Goal: Task Accomplishment & Management: Use online tool/utility

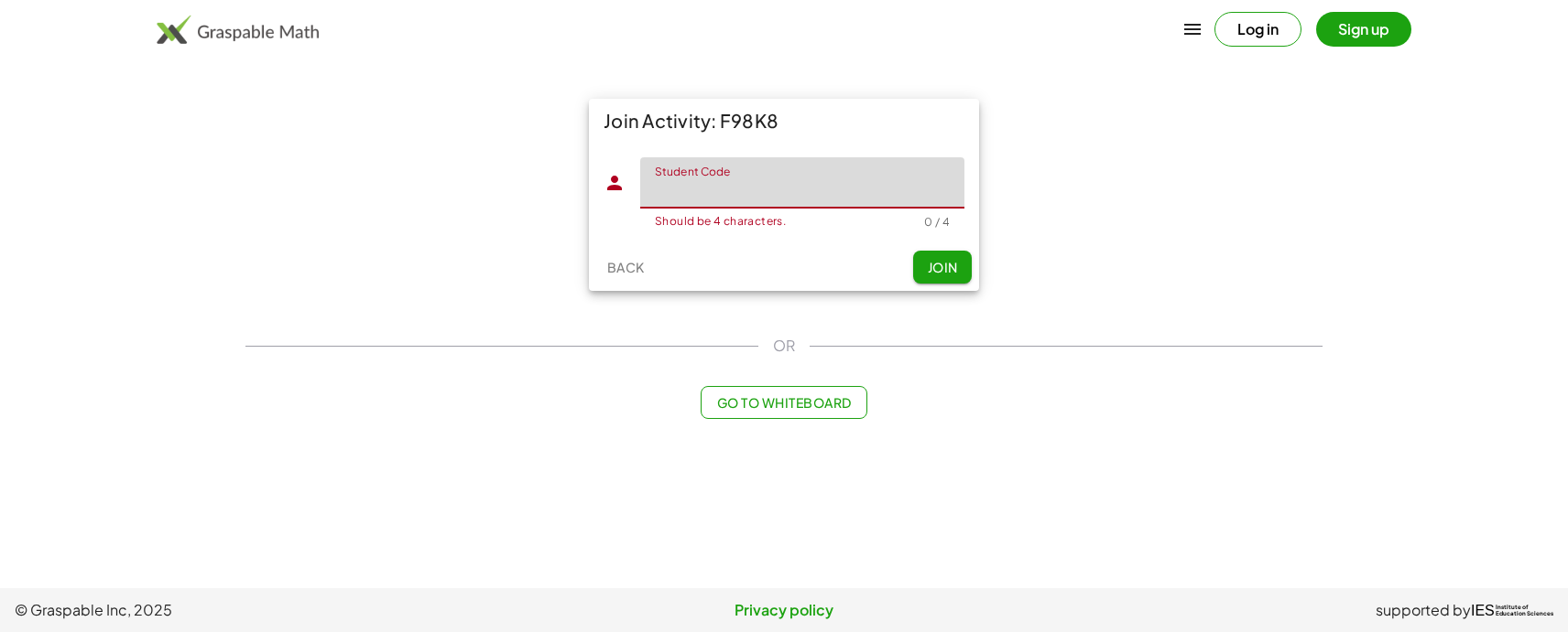
paste input "*****"
type input "*****"
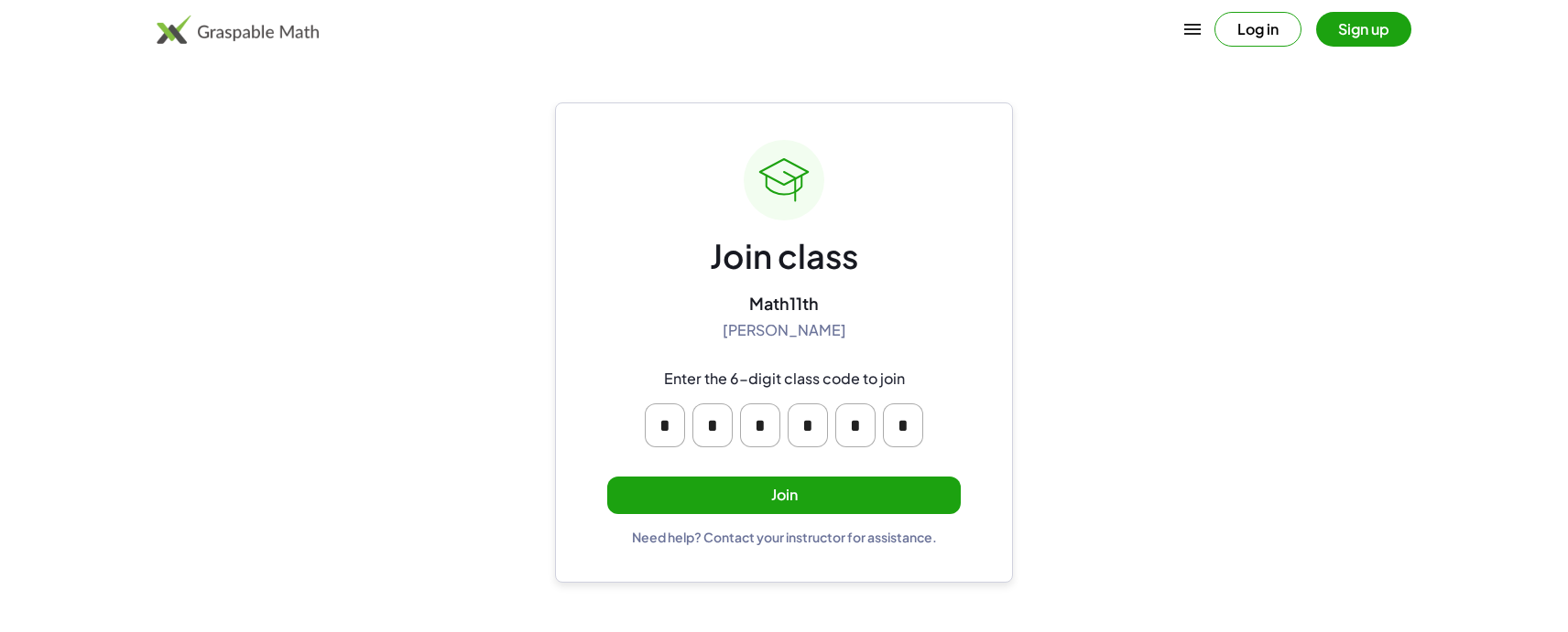
click at [823, 494] on button "Join" at bounding box center [784, 496] width 354 height 38
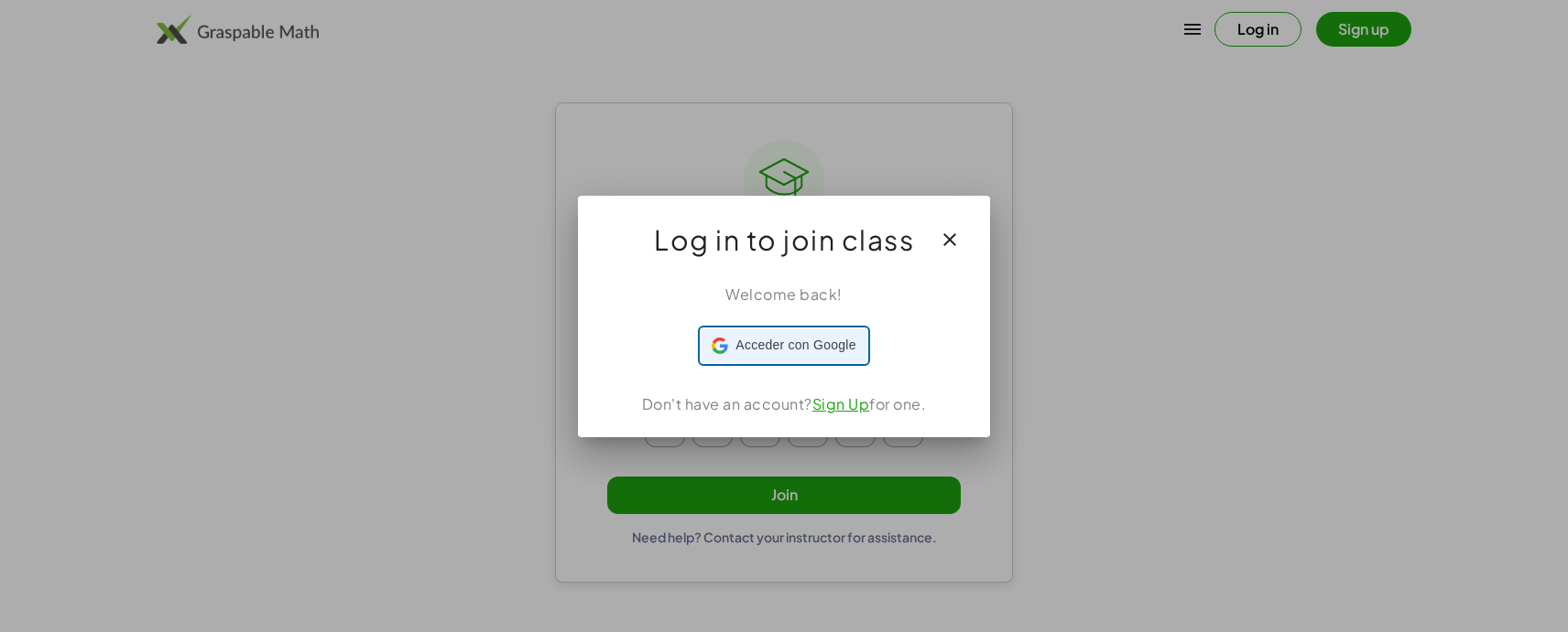
click at [789, 344] on span "Acceder con Google" at bounding box center [796, 345] width 120 height 19
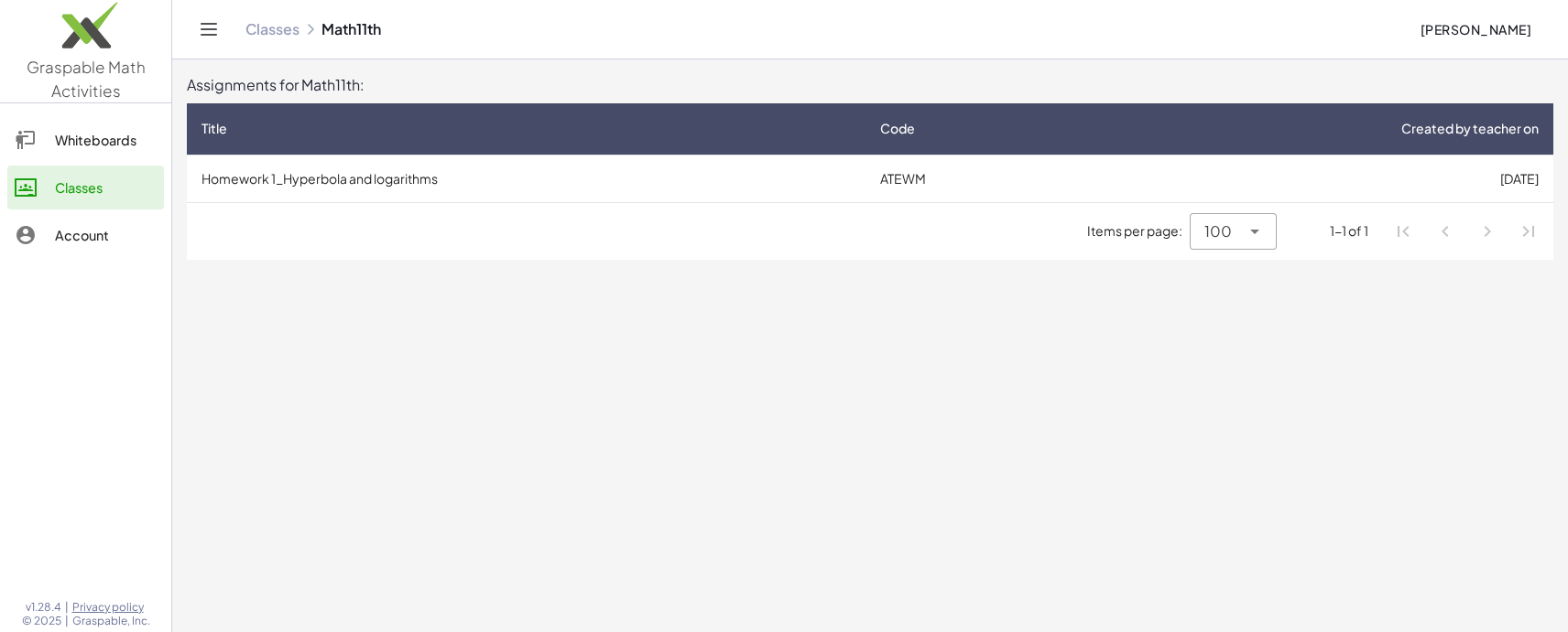
click at [380, 170] on td "Homework 1_Hyperbola and logarithms" at bounding box center [525, 178] width 678 height 48
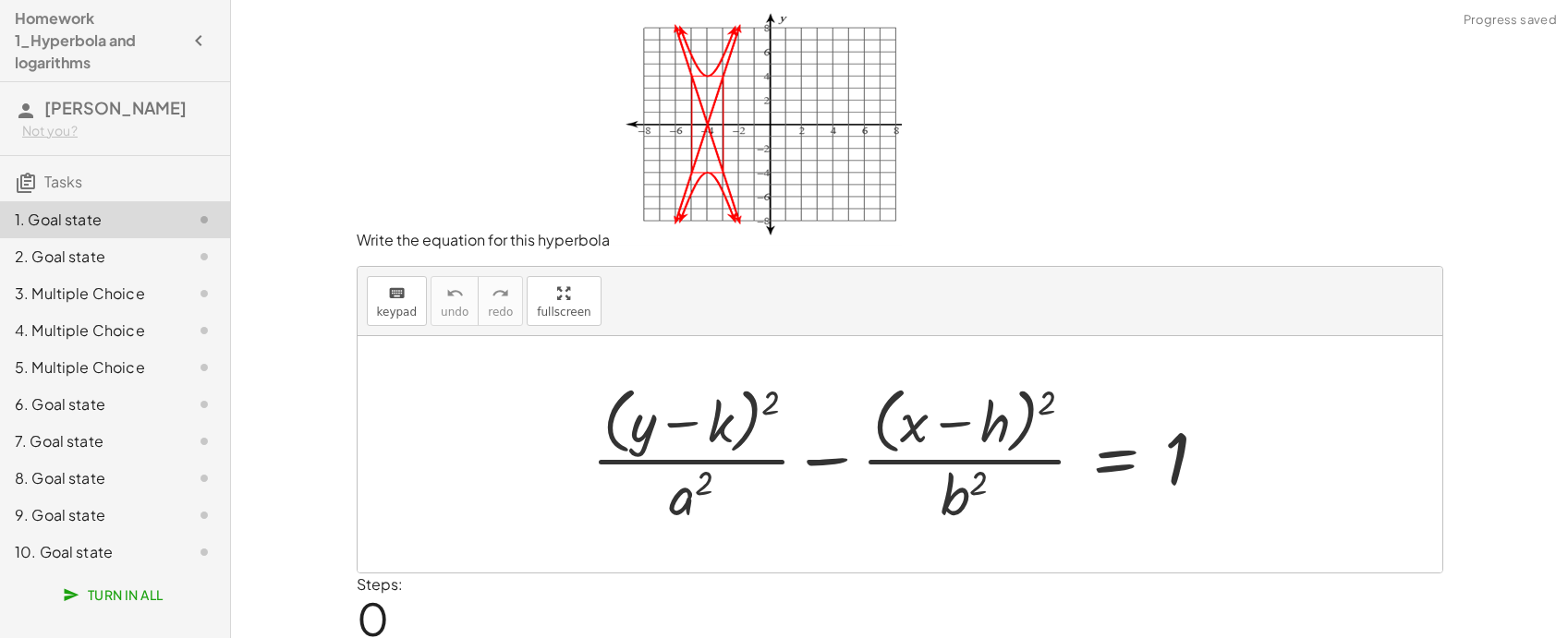
click at [97, 259] on div "2. Goal state" at bounding box center [89, 257] width 149 height 22
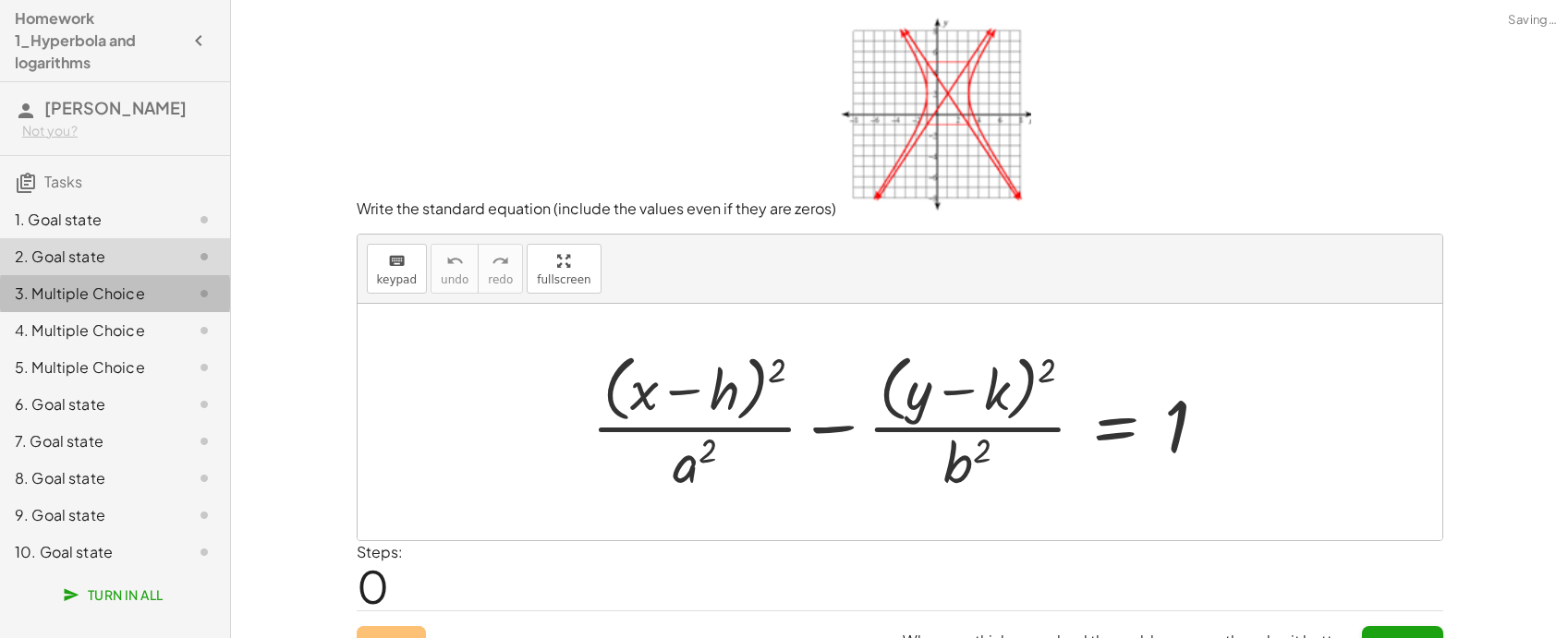
click at [109, 290] on div "3. Multiple Choice" at bounding box center [89, 293] width 149 height 22
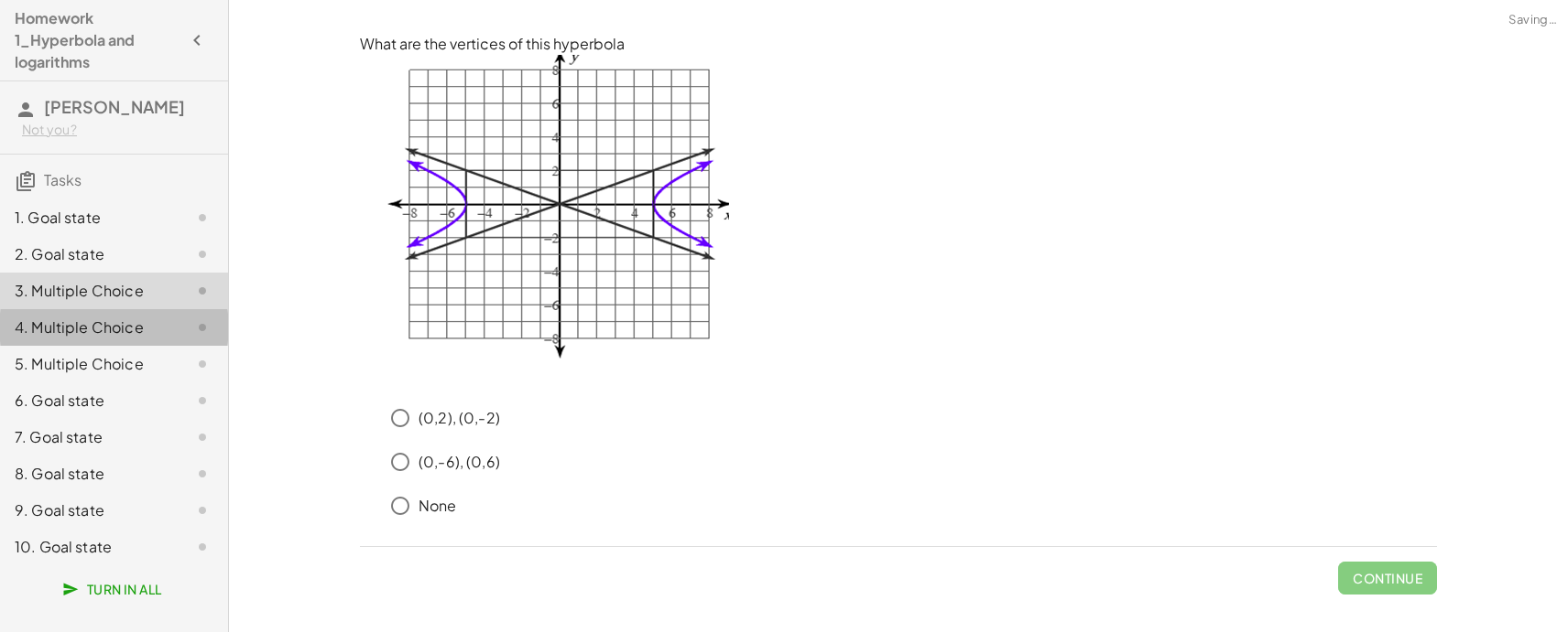
click at [118, 383] on div "4. Multiple Choice" at bounding box center [114, 400] width 228 height 37
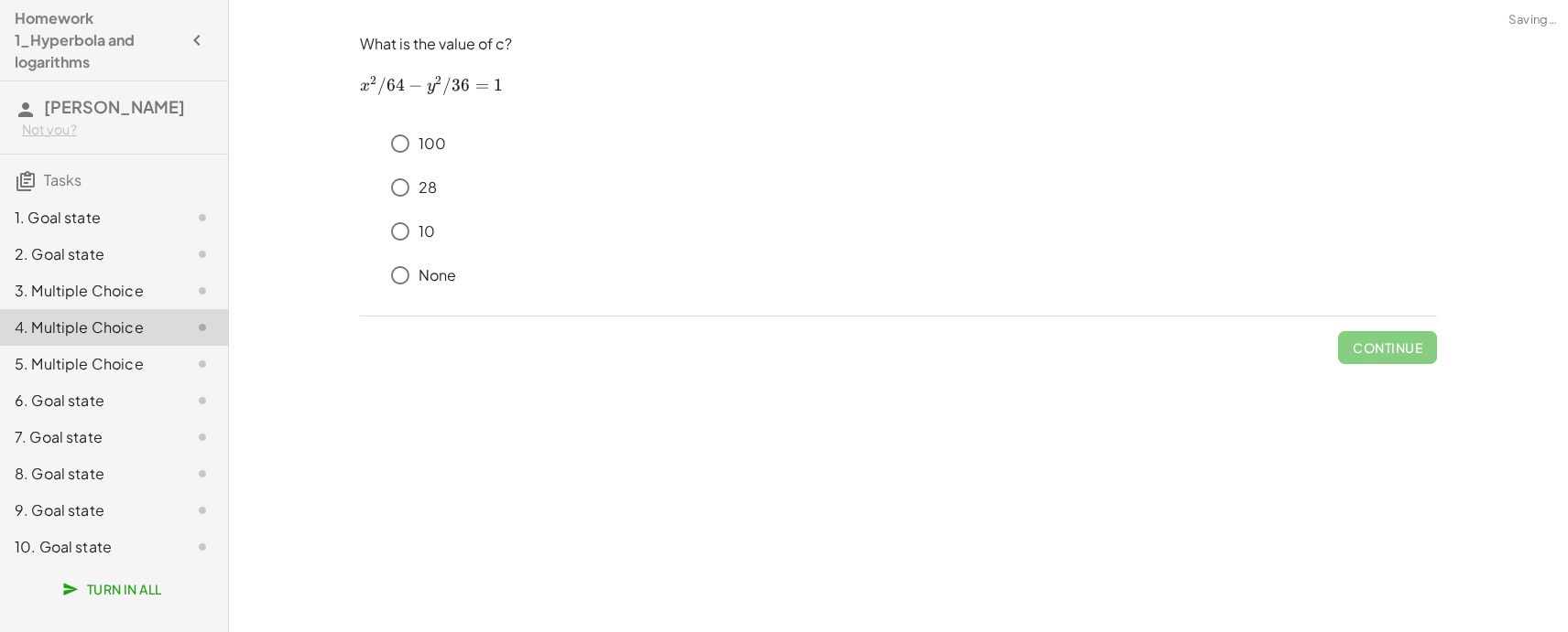
click at [132, 333] on div "4. Multiple Choice" at bounding box center [88, 327] width 147 height 22
click at [117, 359] on div "5. Multiple Choice" at bounding box center [88, 364] width 147 height 22
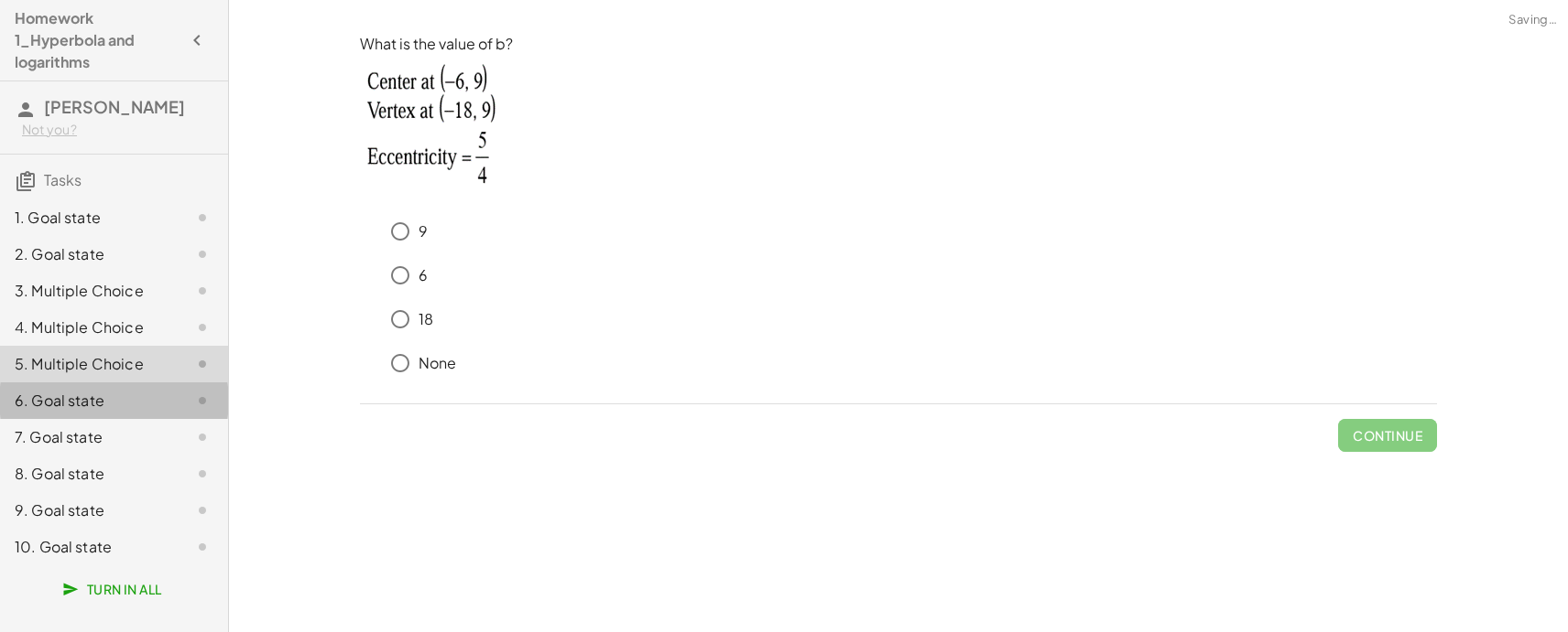
click at [131, 395] on div "6. Goal state" at bounding box center [88, 400] width 147 height 22
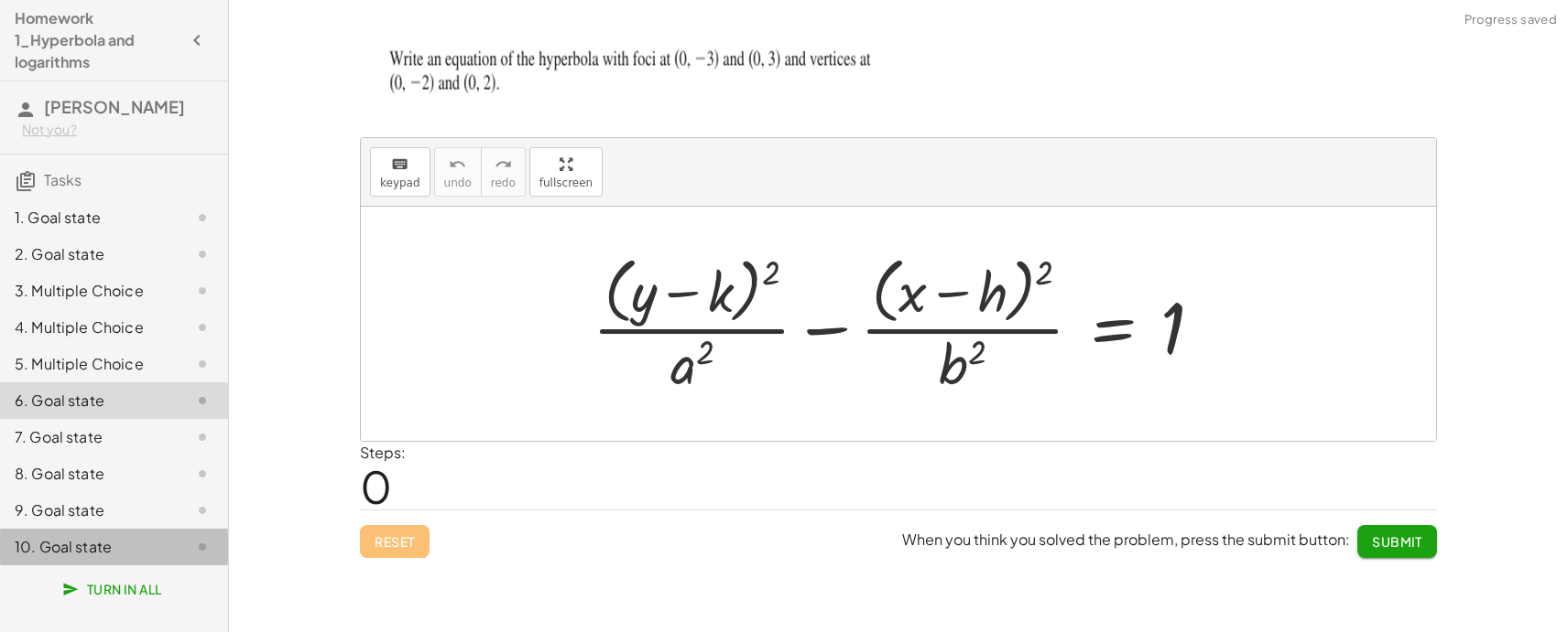
click at [115, 547] on div "10. Goal state" at bounding box center [88, 547] width 147 height 22
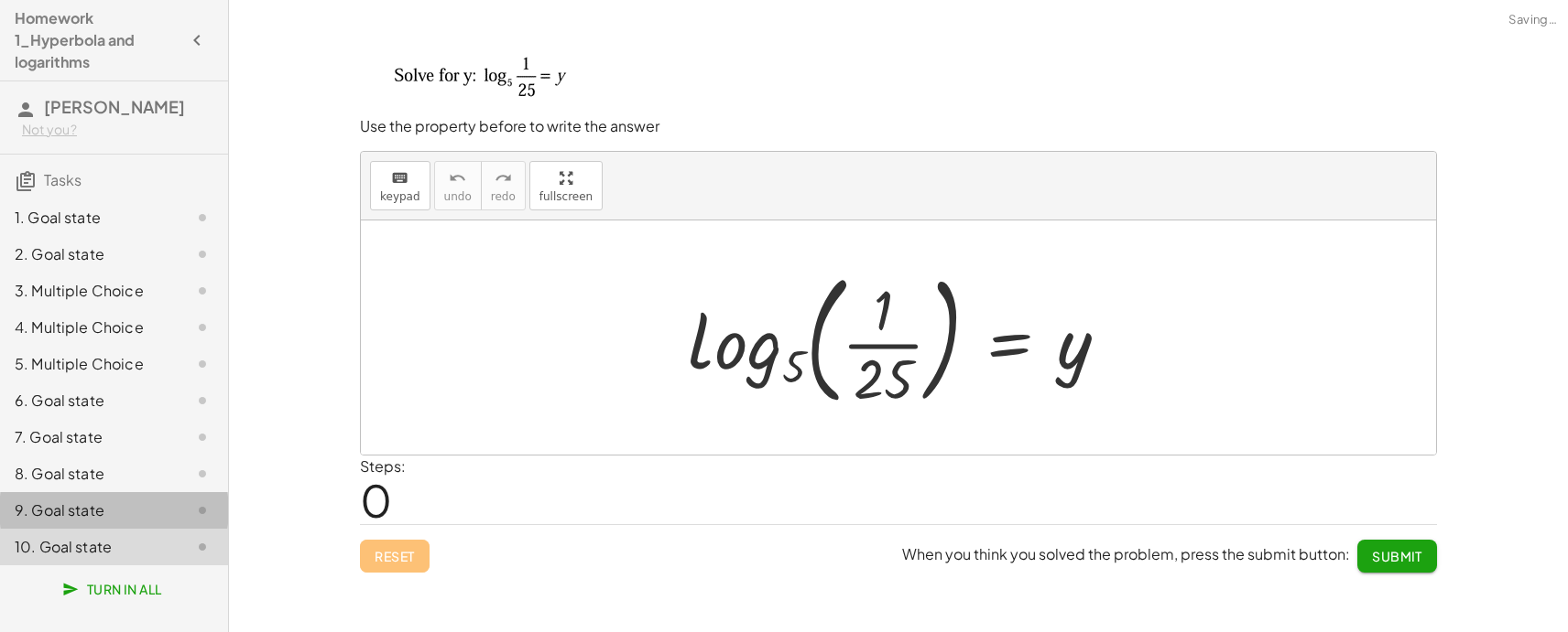
click at [117, 507] on div "9. Goal state" at bounding box center [88, 510] width 147 height 22
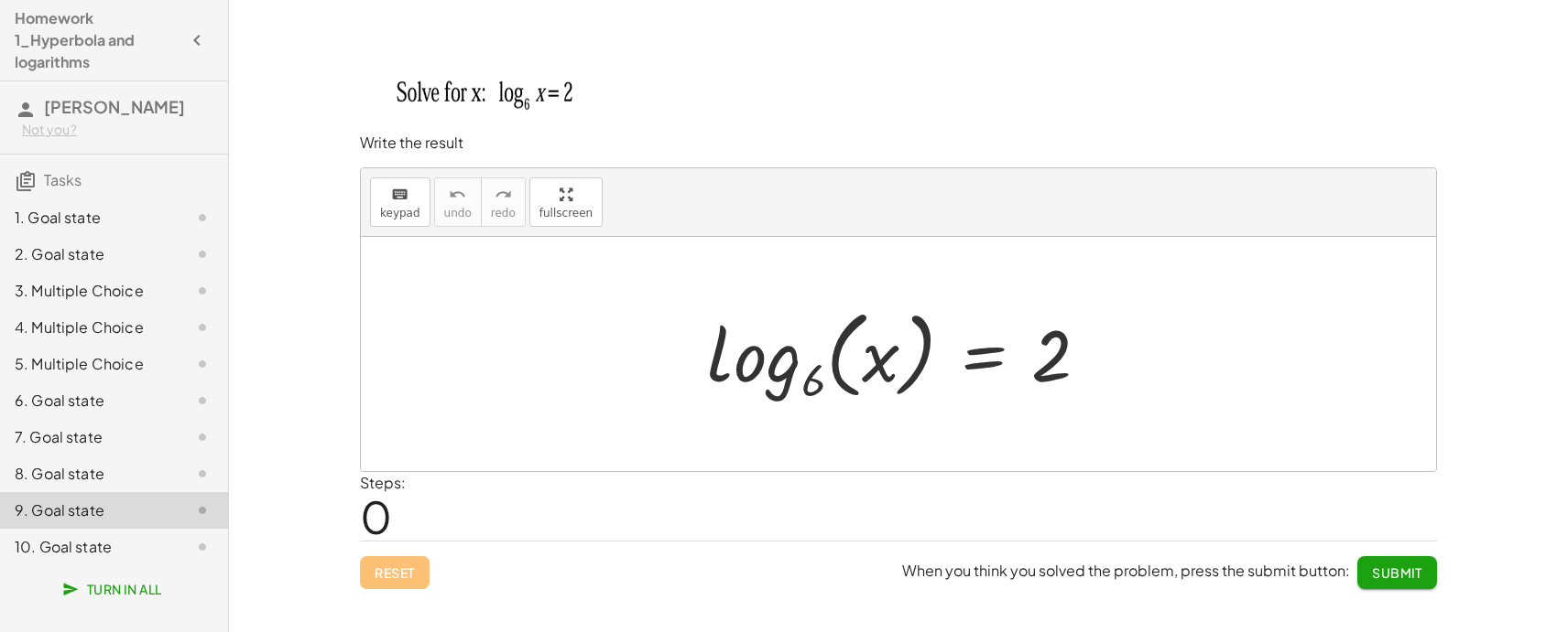
click at [115, 215] on div "1. Goal state" at bounding box center [88, 218] width 147 height 22
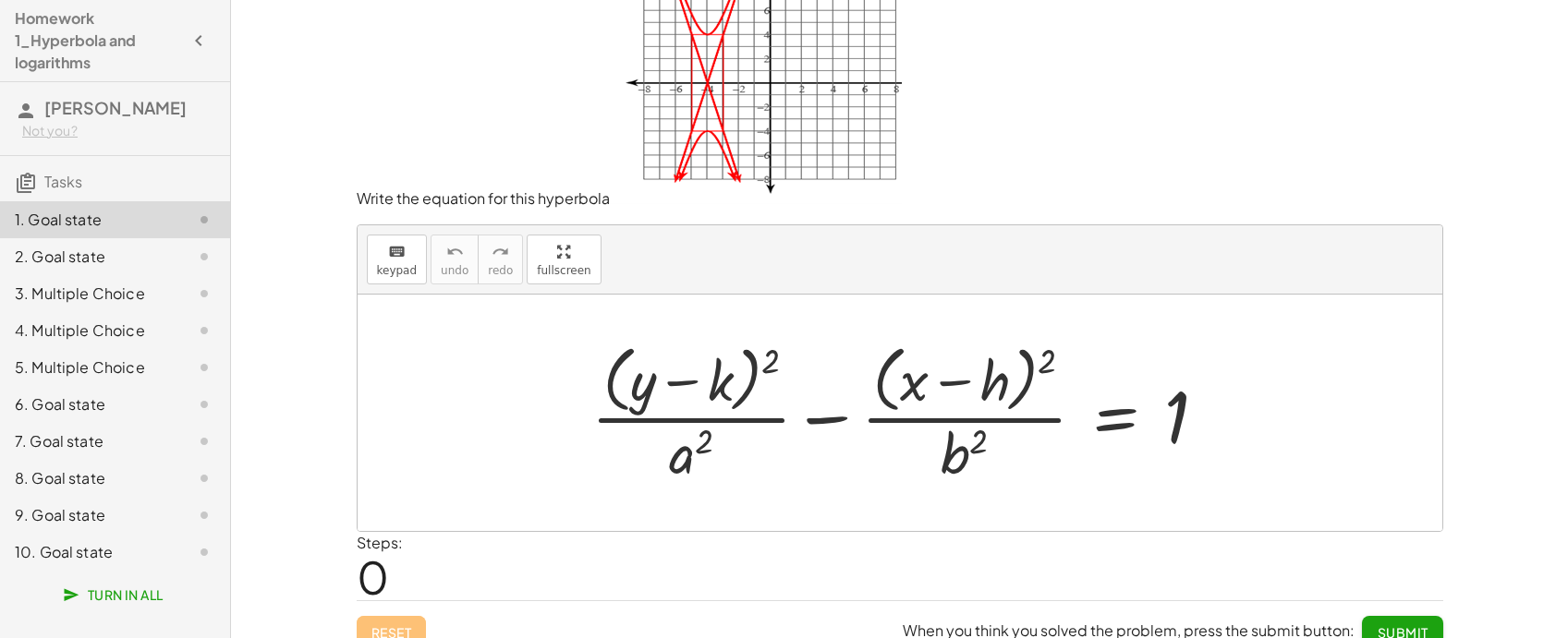
scroll to position [63, 0]
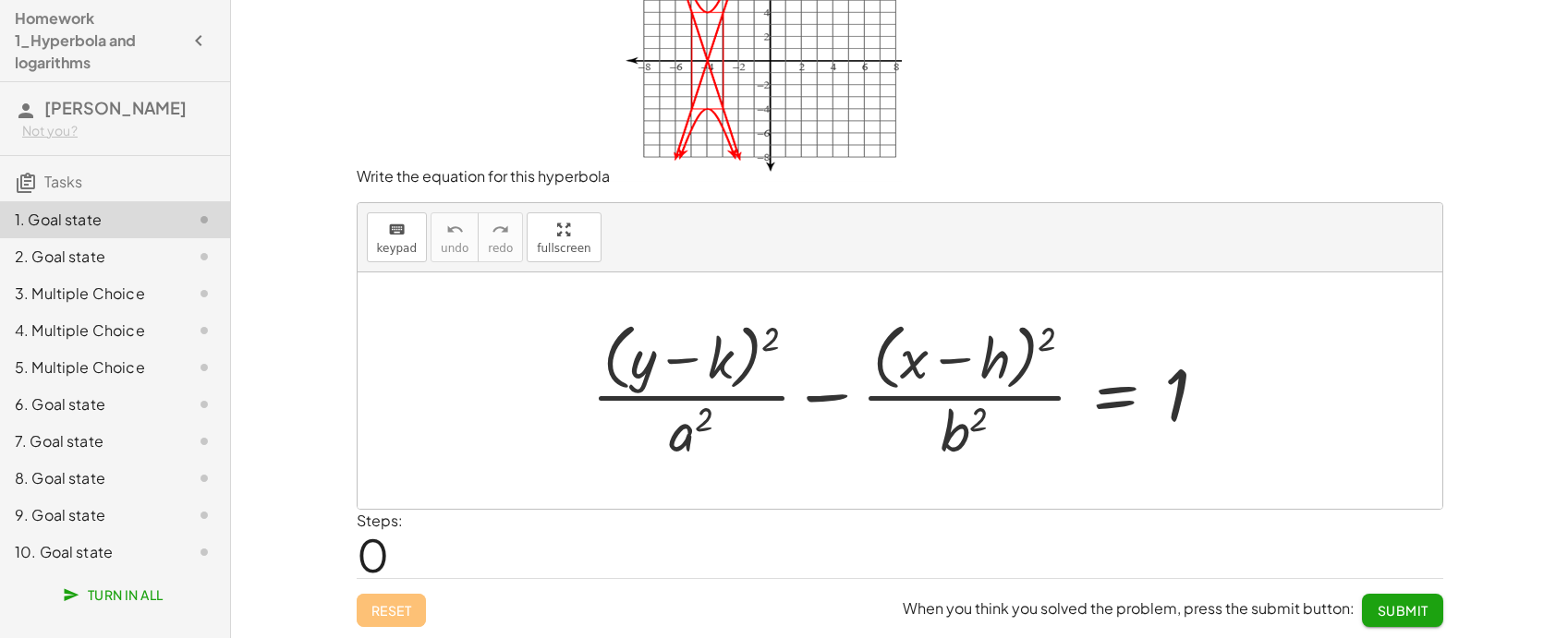
click at [111, 265] on div "2. Goal state" at bounding box center [89, 257] width 149 height 22
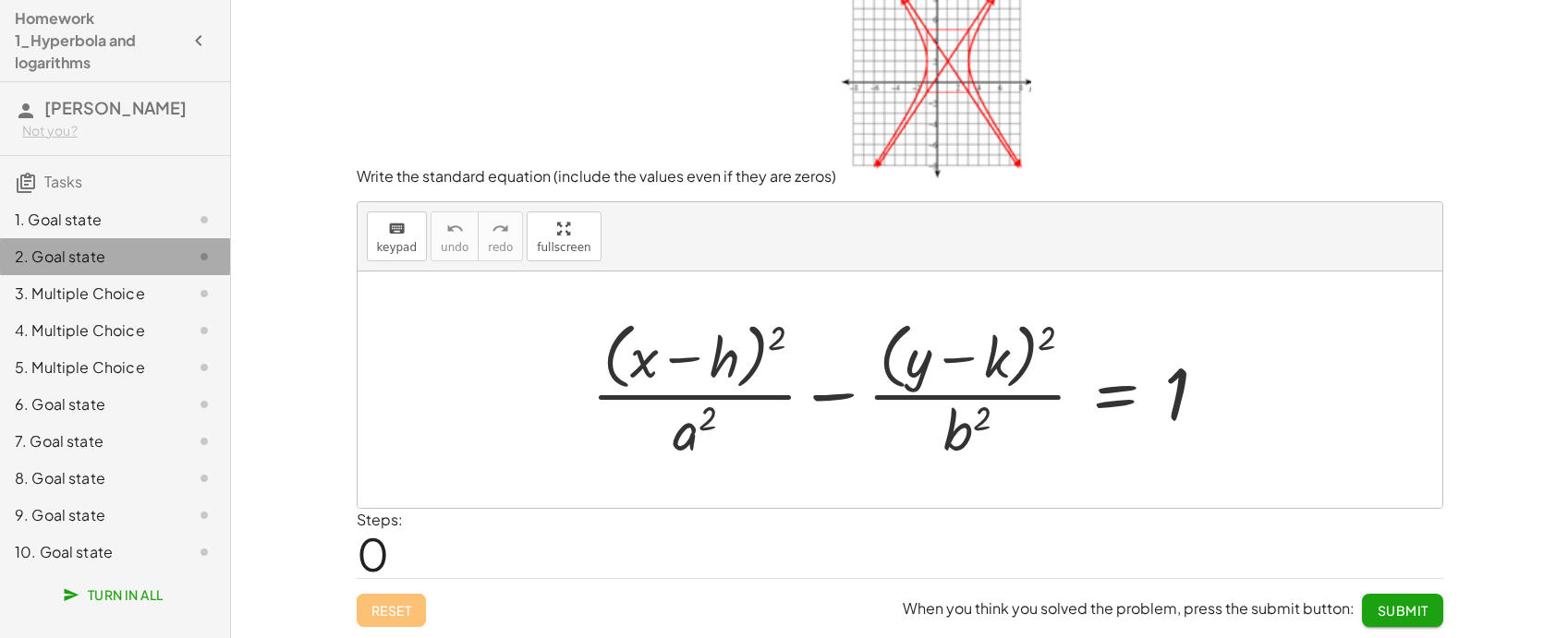
scroll to position [32, 0]
click at [93, 301] on div "3. Multiple Choice" at bounding box center [89, 293] width 149 height 22
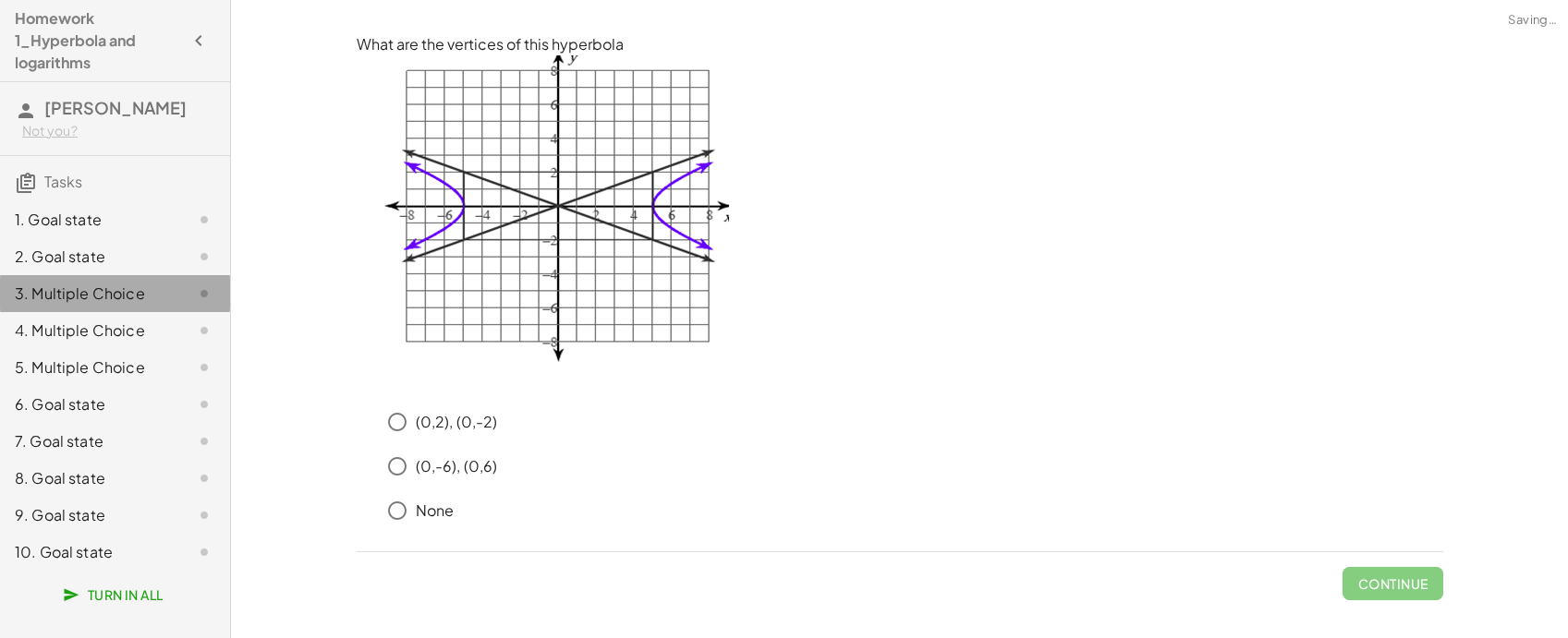
scroll to position [0, 0]
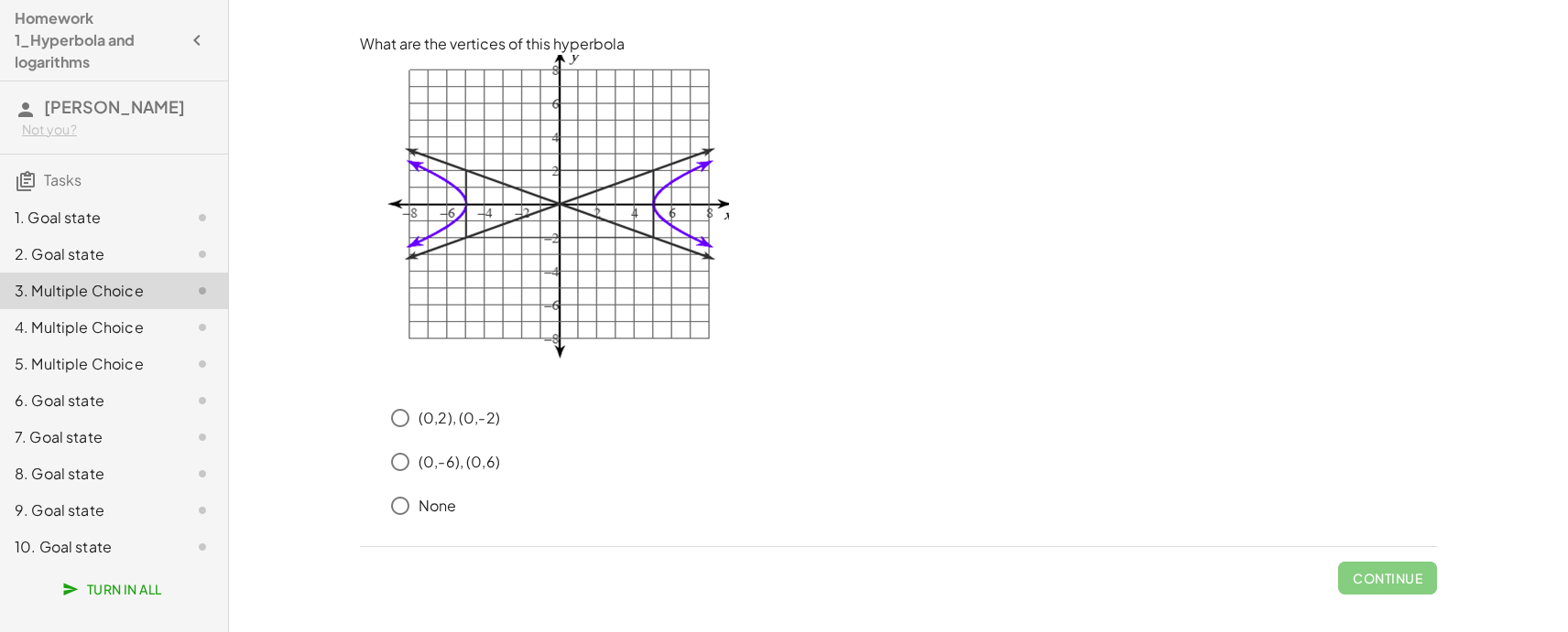
click at [102, 318] on div "4. Multiple Choice" at bounding box center [88, 327] width 147 height 22
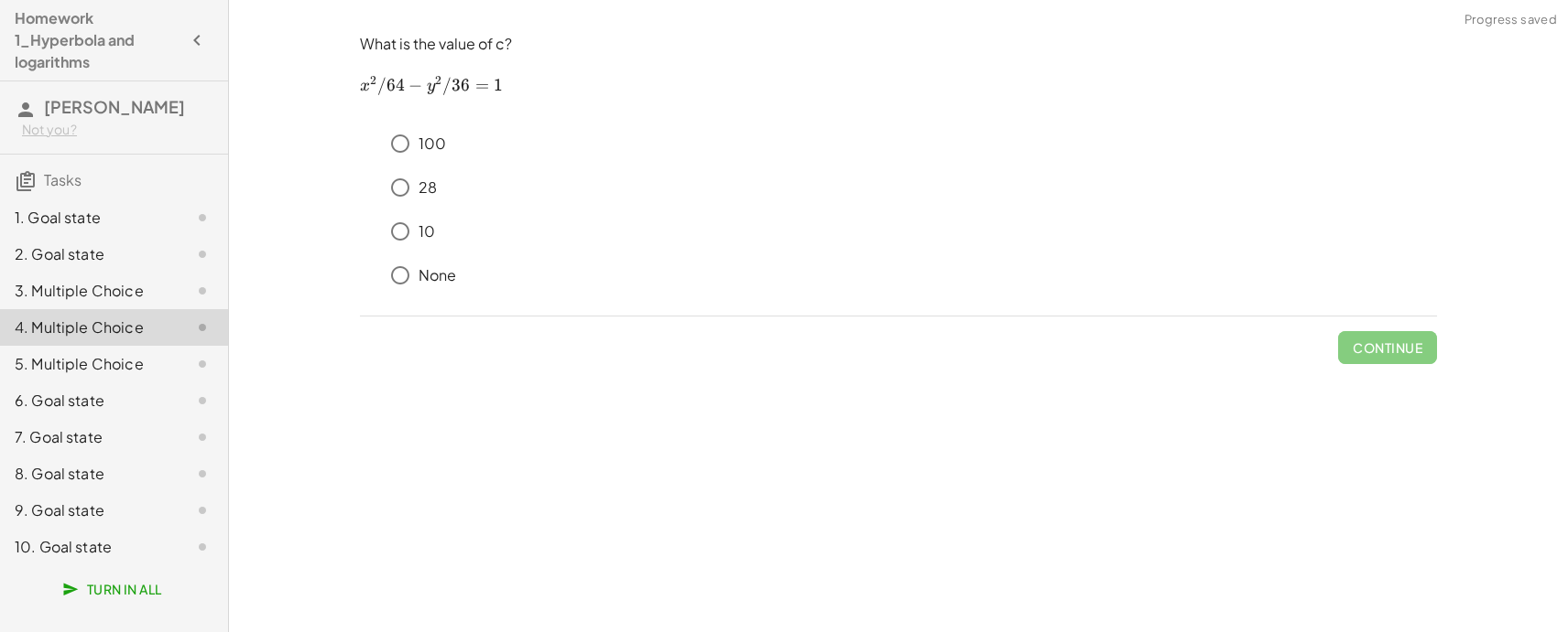
click at [112, 367] on div "5. Multiple Choice" at bounding box center [88, 364] width 147 height 22
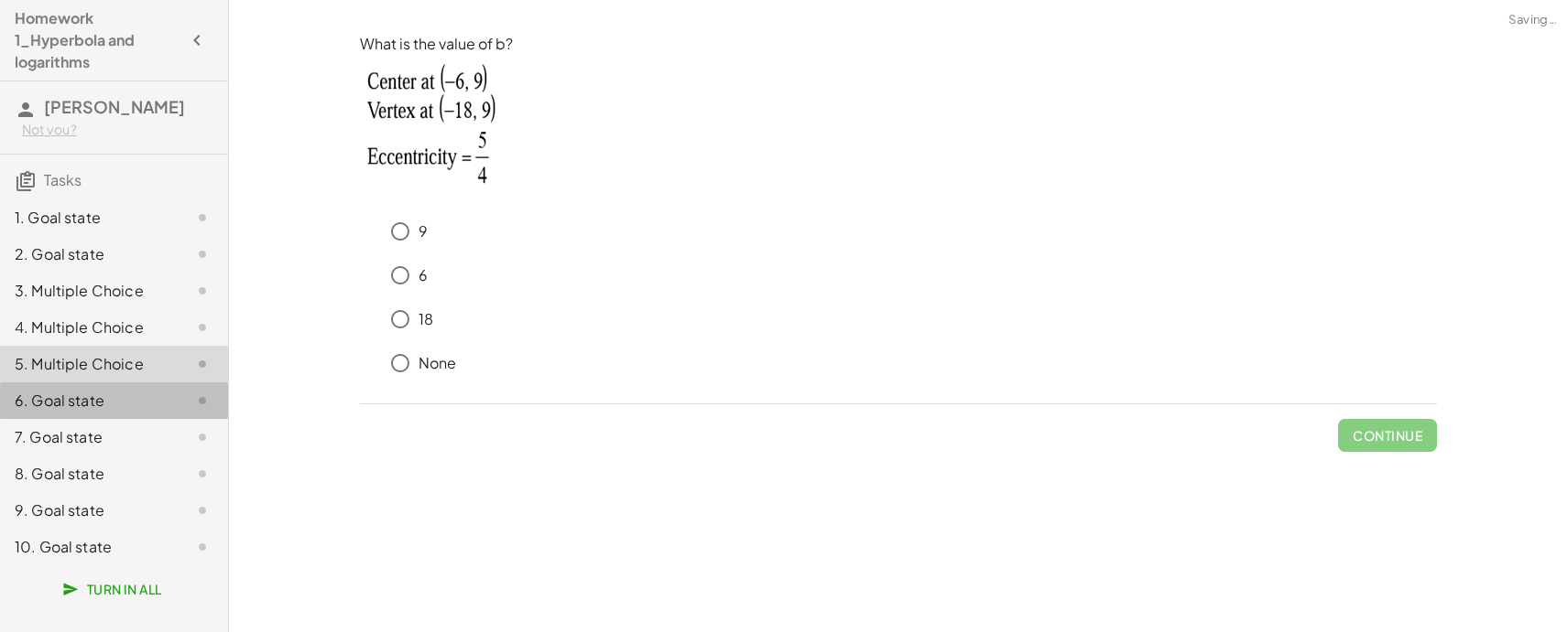
click at [117, 404] on div "6. Goal state" at bounding box center [88, 400] width 147 height 22
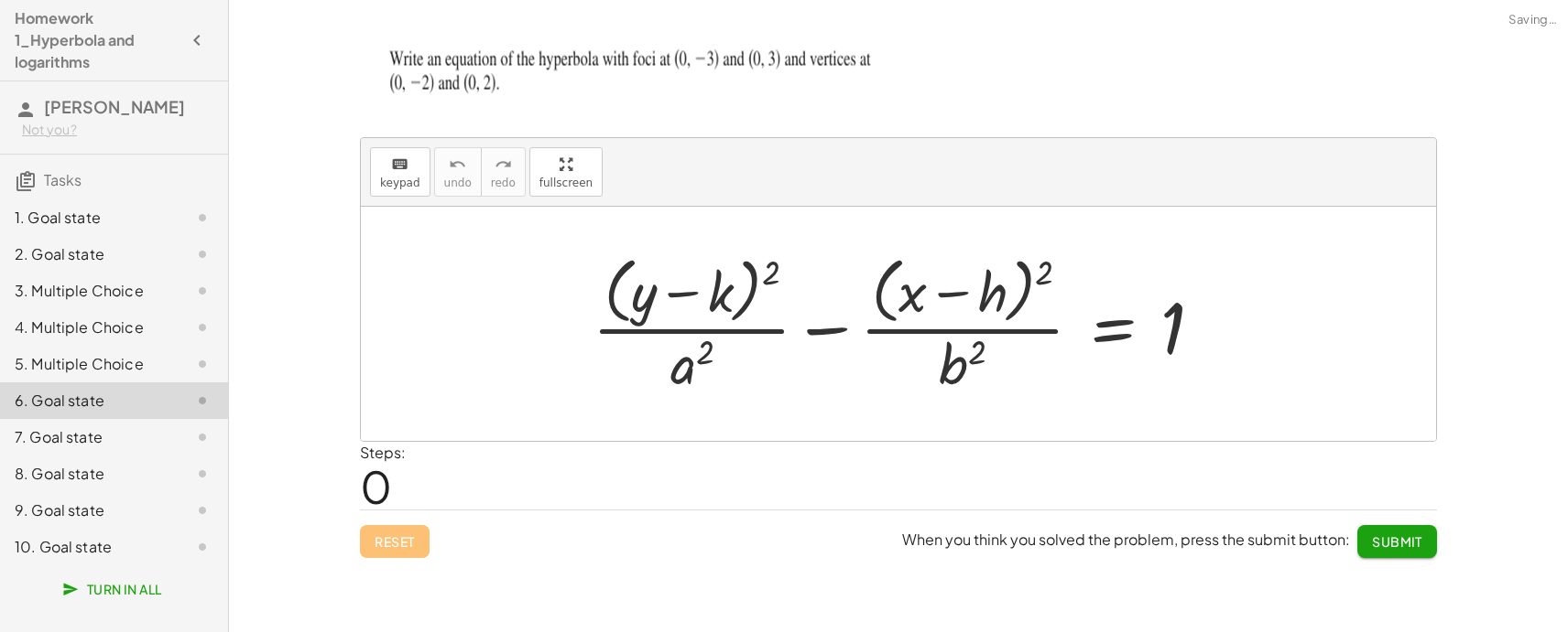
click at [109, 517] on div "9. Goal state" at bounding box center [88, 510] width 147 height 22
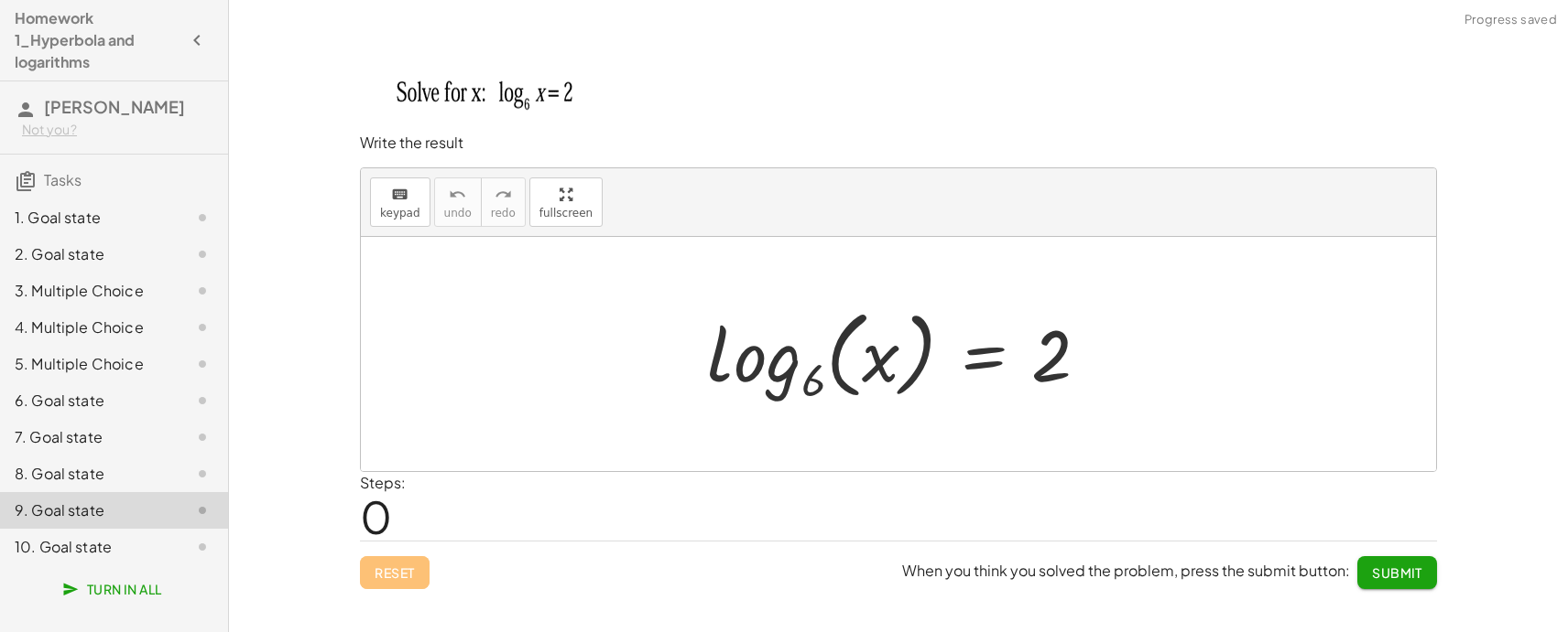
click at [108, 556] on div "10. Goal state" at bounding box center [88, 547] width 147 height 22
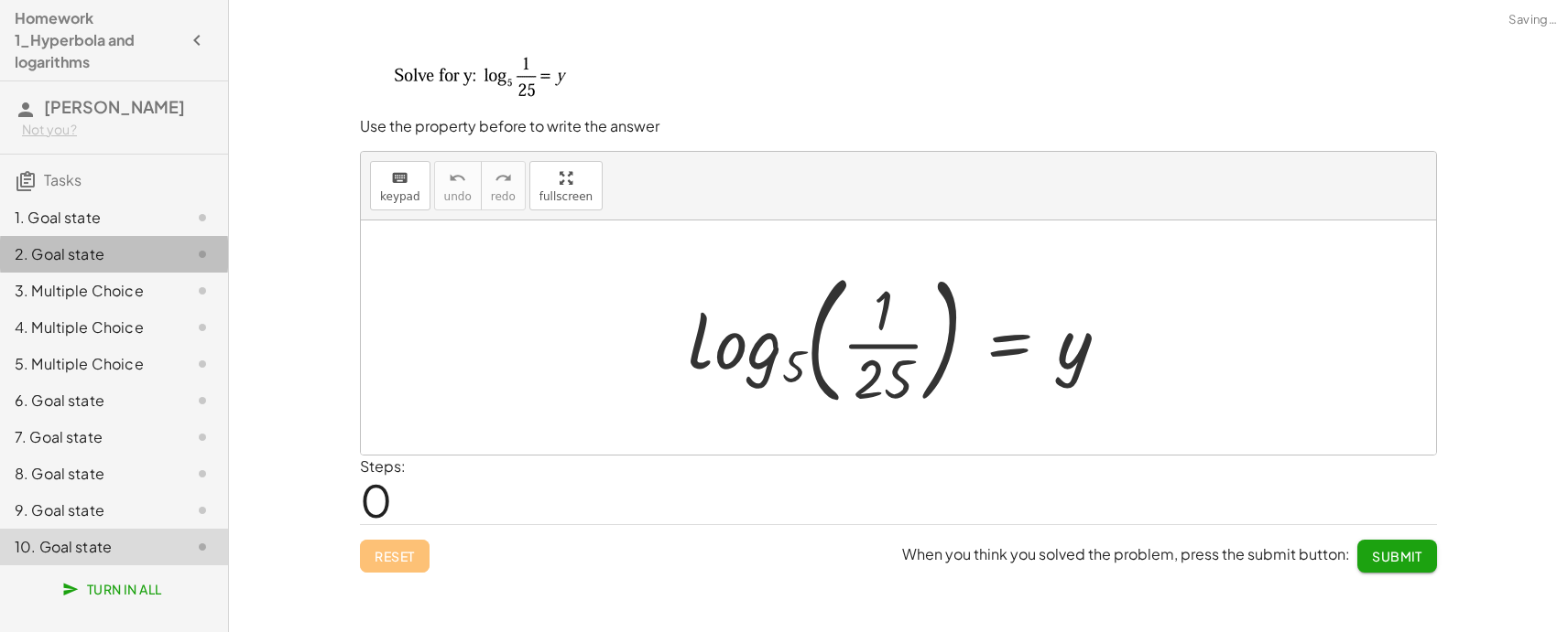
click at [76, 248] on div "2. Goal state" at bounding box center [88, 254] width 147 height 22
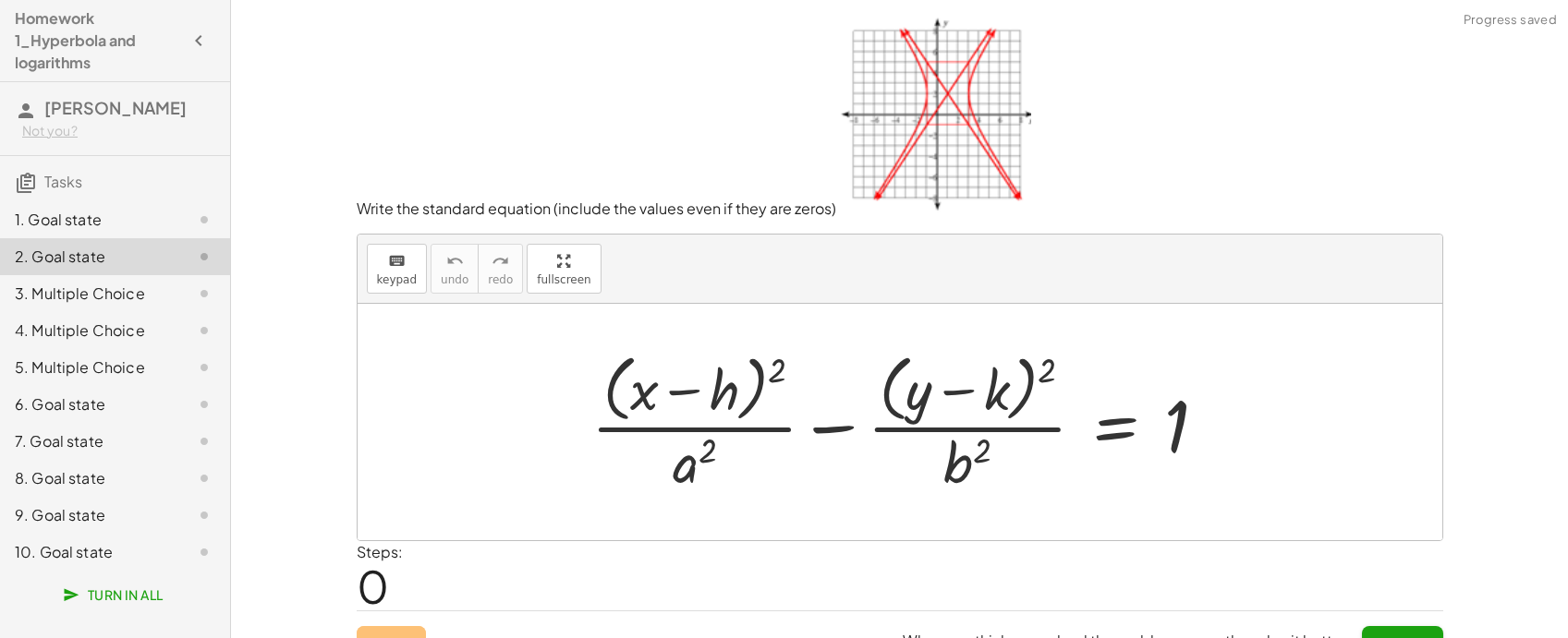
click at [121, 219] on div "1. Goal state" at bounding box center [89, 220] width 149 height 22
